Goal: Task Accomplishment & Management: Manage account settings

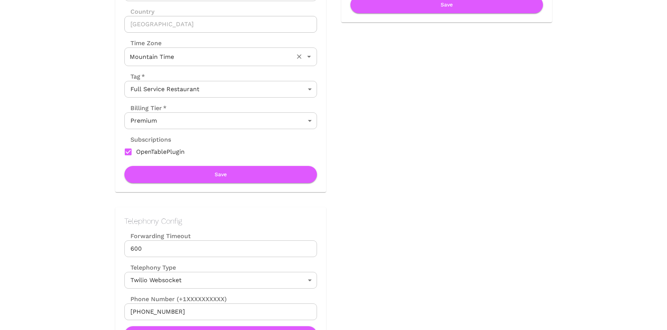
scroll to position [171, 0]
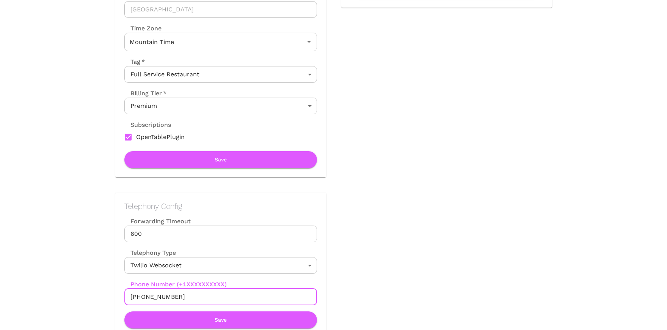
drag, startPoint x: 138, startPoint y: 298, endPoint x: 178, endPoint y: 298, distance: 40.2
click at [178, 298] on input "[PHONE_NUMBER]" at bounding box center [220, 296] width 193 height 17
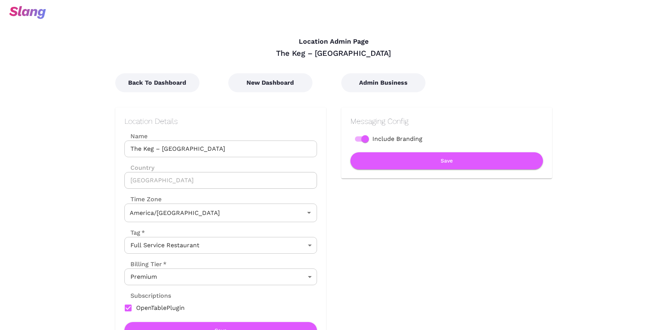
type input "Mountain Time"
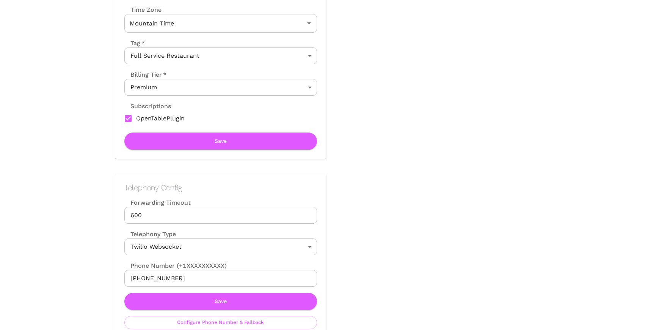
scroll to position [191, 0]
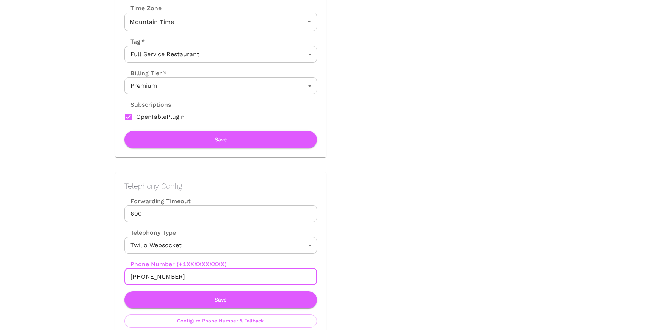
drag, startPoint x: 138, startPoint y: 277, endPoint x: 181, endPoint y: 277, distance: 42.1
click at [181, 277] on input "[PHONE_NUMBER]" at bounding box center [220, 276] width 193 height 17
